Goal: Task Accomplishment & Management: Manage account settings

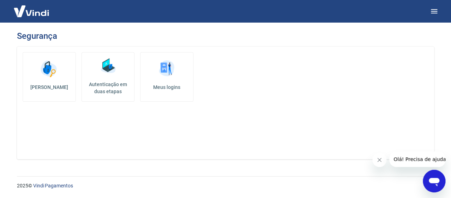
click at [51, 68] on img at bounding box center [48, 68] width 21 height 21
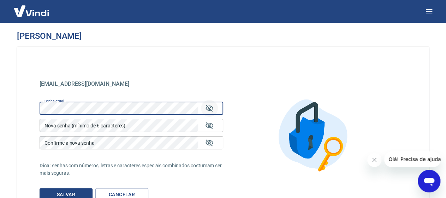
click at [209, 106] on icon "Mostrar/esconder senha" at bounding box center [209, 108] width 8 height 8
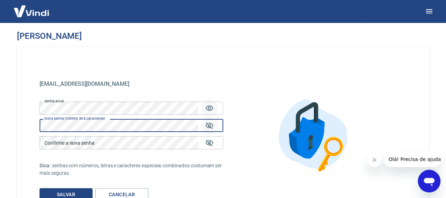
click at [209, 128] on icon "Mostrar/esconder senha" at bounding box center [210, 125] width 8 height 7
click at [57, 143] on div "Confirme a nova senha Confirme a nova senha" at bounding box center [132, 142] width 184 height 13
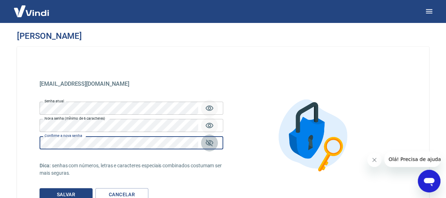
click at [209, 144] on icon "Mostrar/esconder senha" at bounding box center [210, 143] width 8 height 7
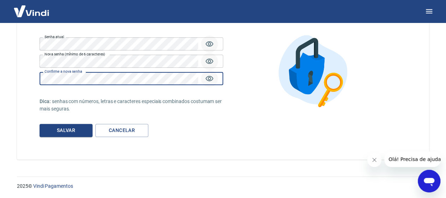
scroll to position [65, 0]
click at [72, 131] on button "Salvar" at bounding box center [66, 130] width 53 height 13
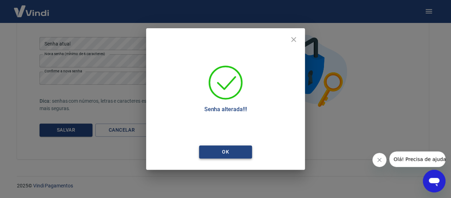
click at [239, 152] on button "Ok" at bounding box center [225, 152] width 53 height 13
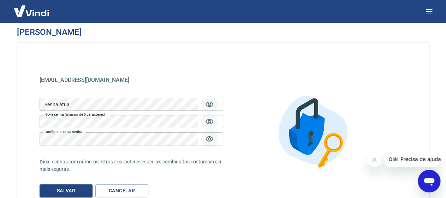
scroll to position [0, 0]
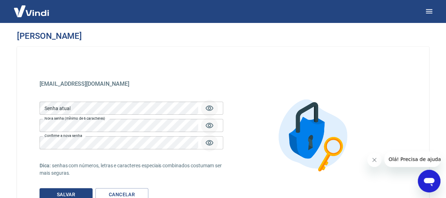
click at [39, 13] on img at bounding box center [31, 11] width 46 height 22
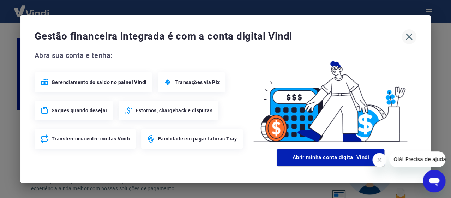
click at [414, 35] on icon "button" at bounding box center [409, 36] width 11 height 11
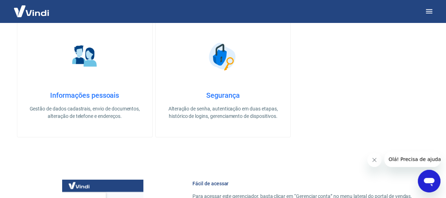
scroll to position [212, 0]
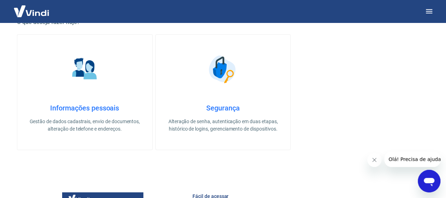
click at [223, 68] on img at bounding box center [222, 69] width 35 height 35
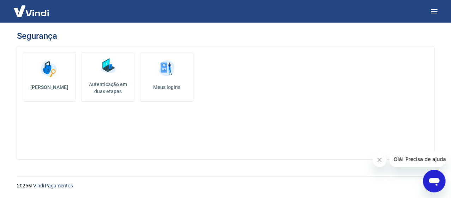
click at [161, 70] on img at bounding box center [166, 68] width 21 height 21
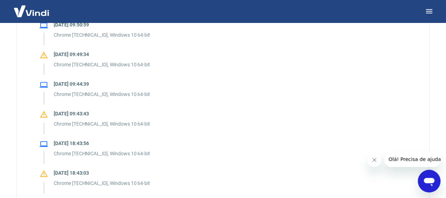
scroll to position [141, 0]
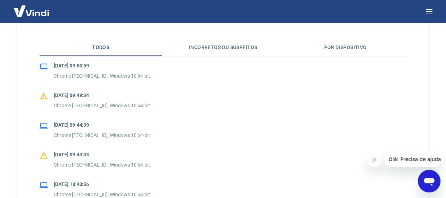
click at [210, 45] on button "Incorretos ou suspeitos" at bounding box center [223, 47] width 122 height 17
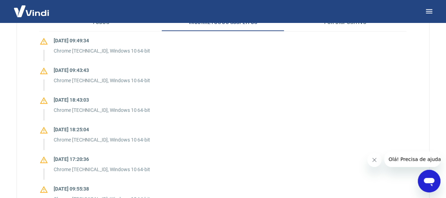
scroll to position [70, 0]
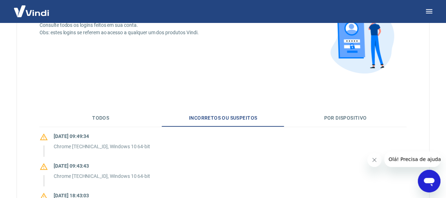
click at [331, 116] on button "Por dispositivo" at bounding box center [345, 118] width 122 height 17
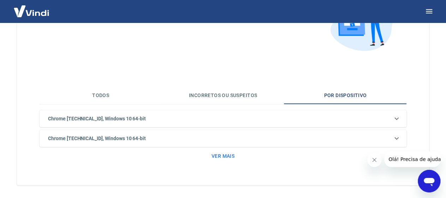
scroll to position [119, 0]
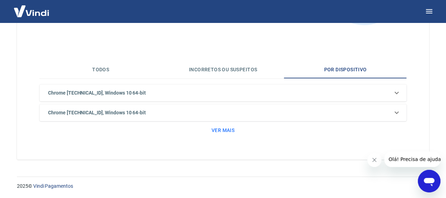
click at [103, 77] on button "Todos" at bounding box center [101, 69] width 122 height 17
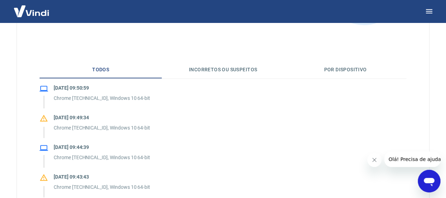
click at [31, 18] on img at bounding box center [31, 11] width 46 height 22
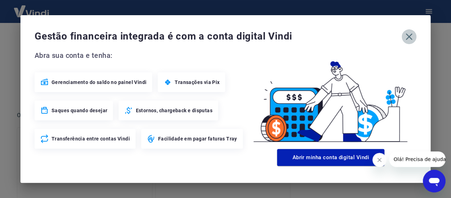
click at [409, 36] on icon "button" at bounding box center [409, 37] width 7 height 7
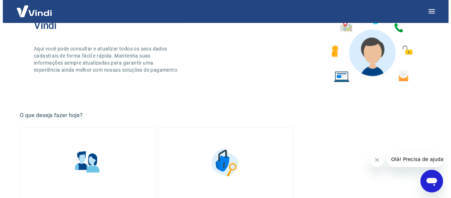
scroll to position [13, 0]
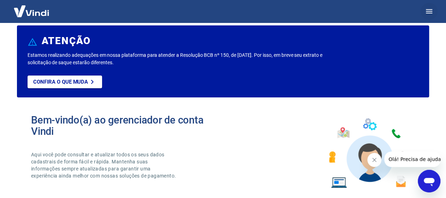
click at [433, 6] on button "button" at bounding box center [429, 11] width 17 height 17
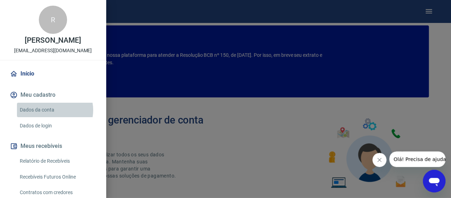
click at [51, 117] on link "Dados da conta" at bounding box center [57, 110] width 81 height 14
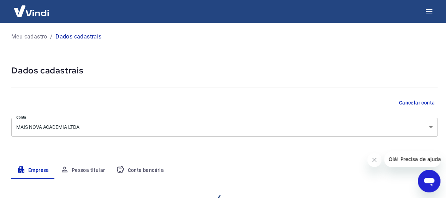
select select "SP"
